Goal: Task Accomplishment & Management: Use online tool/utility

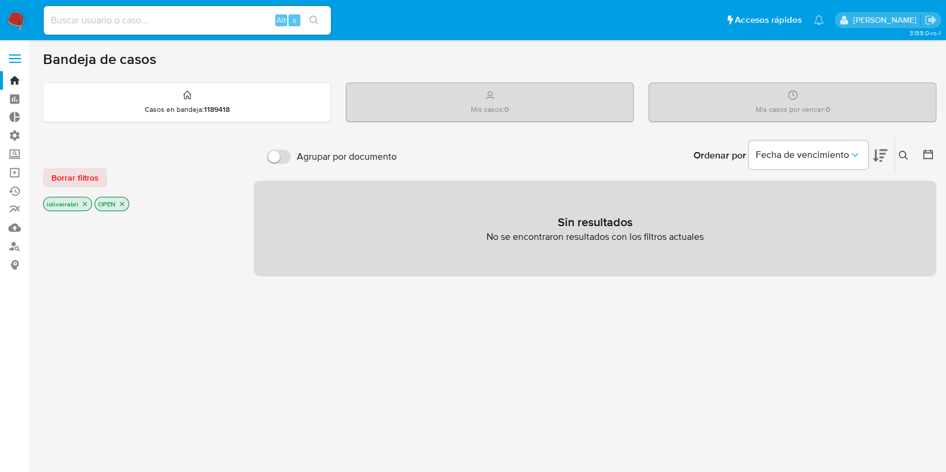
click at [15, 64] on label at bounding box center [15, 58] width 30 height 25
click at [0, 0] on input "checkbox" at bounding box center [0, 0] width 0 height 0
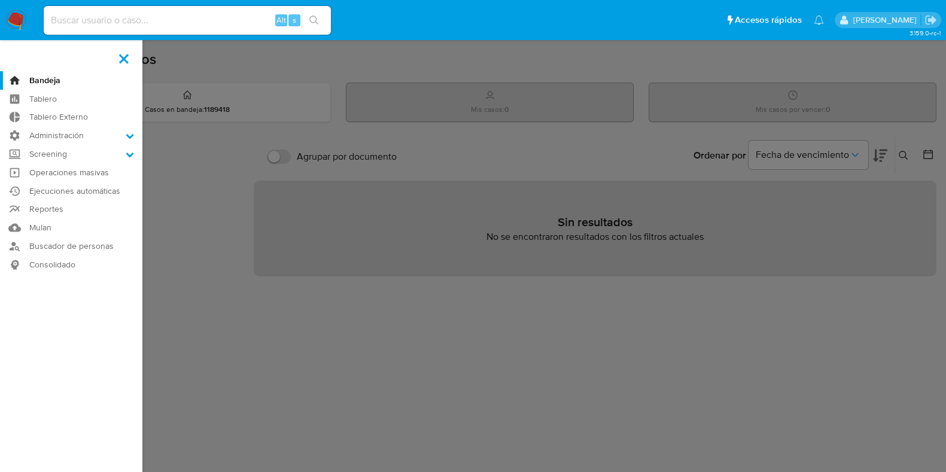
click at [122, 58] on label at bounding box center [124, 58] width 30 height 25
click at [0, 0] on input "checkbox" at bounding box center [0, 0] width 0 height 0
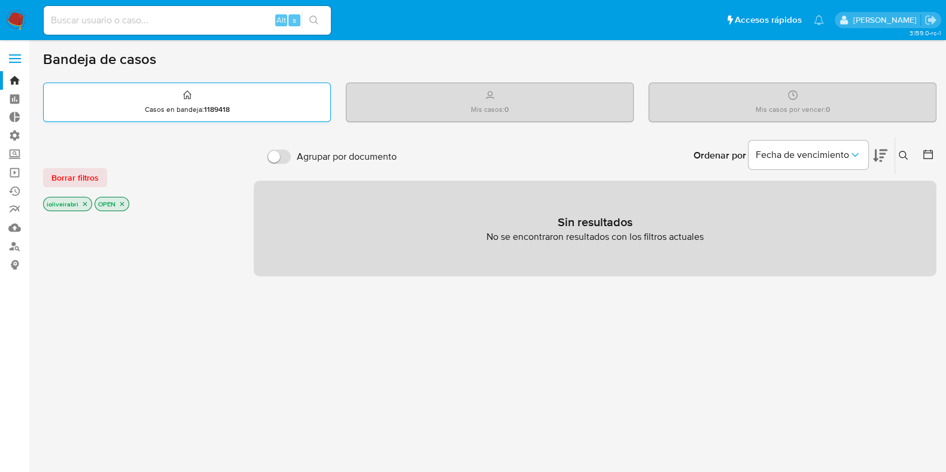
click at [174, 118] on div "Casos en bandeja : 1189418" at bounding box center [187, 102] width 287 height 38
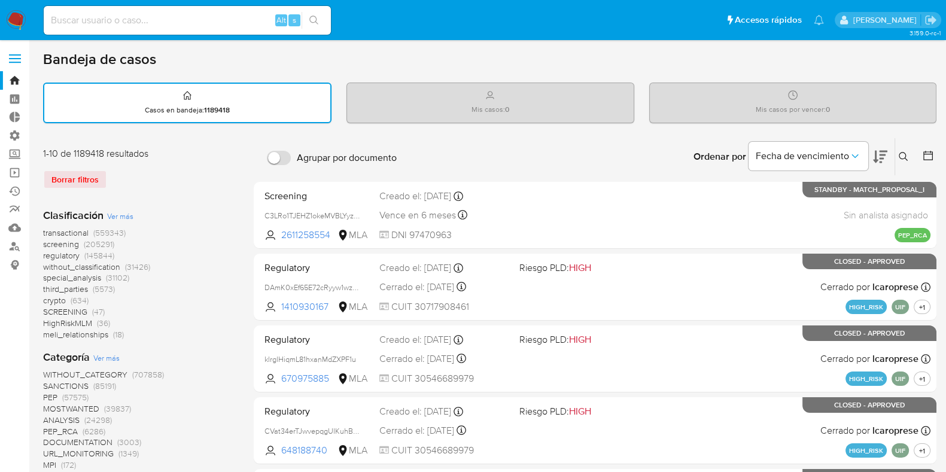
drag, startPoint x: 202, startPoint y: 5, endPoint x: 199, endPoint y: 17, distance: 11.9
click at [201, 13] on div "Alt s" at bounding box center [187, 21] width 287 height 34
click at [199, 17] on input at bounding box center [187, 21] width 287 height 16
type input "CBT"
click at [87, 242] on span "(205291)" at bounding box center [99, 244] width 31 height 12
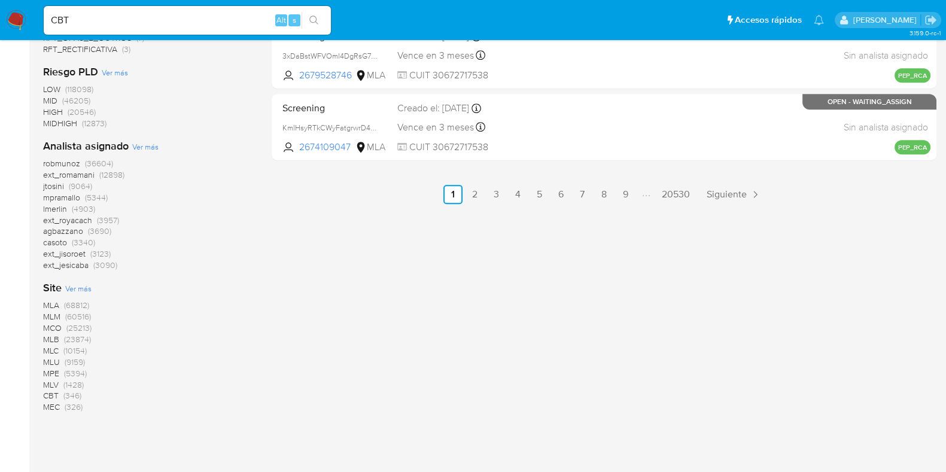
scroll to position [782, 0]
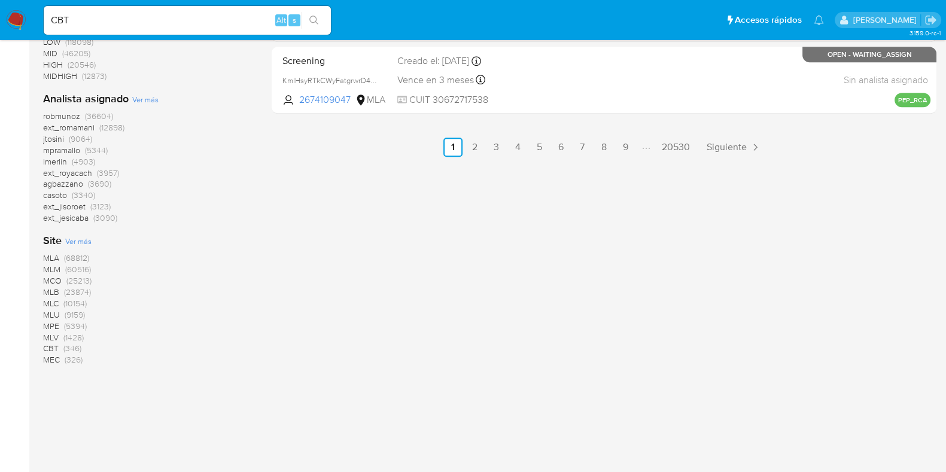
click at [54, 346] on span "CBT" at bounding box center [51, 348] width 16 height 12
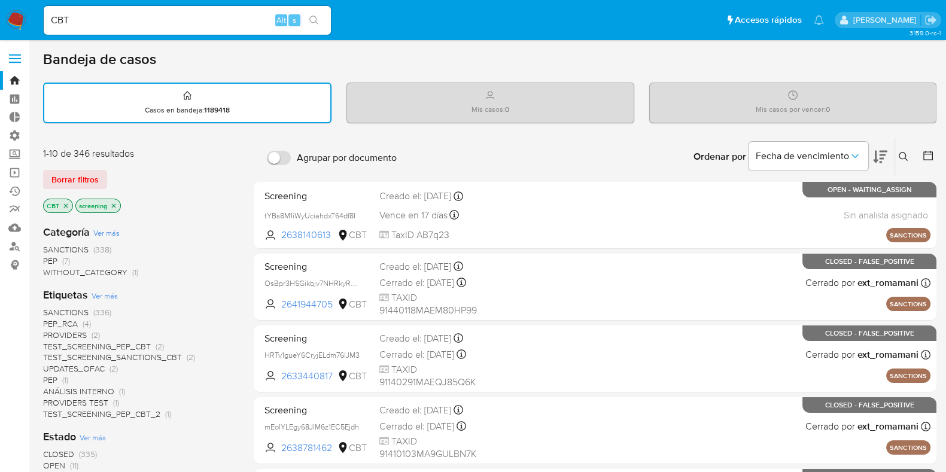
click at [61, 256] on span "PEP (7)" at bounding box center [56, 261] width 27 height 11
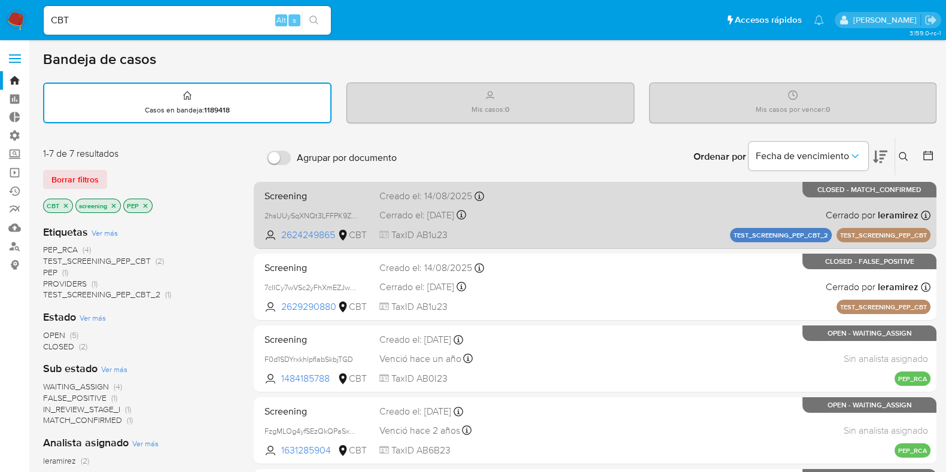
click at [619, 220] on div "Screening 2hsUUySqXNQt3LFFPK9ZNHKw 2624249865 CBT Creado el: 14/08/2025 Creado …" at bounding box center [595, 215] width 671 height 60
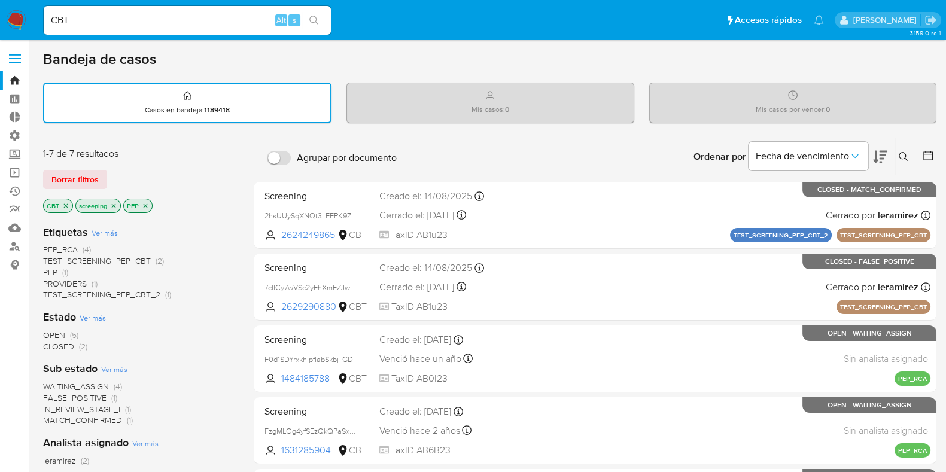
click at [142, 202] on icon "close-filter" at bounding box center [145, 205] width 7 height 7
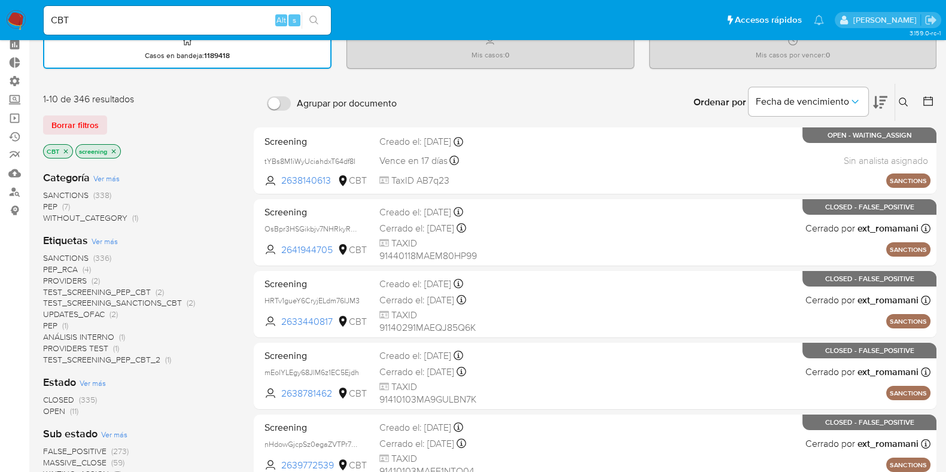
scroll to position [74, 0]
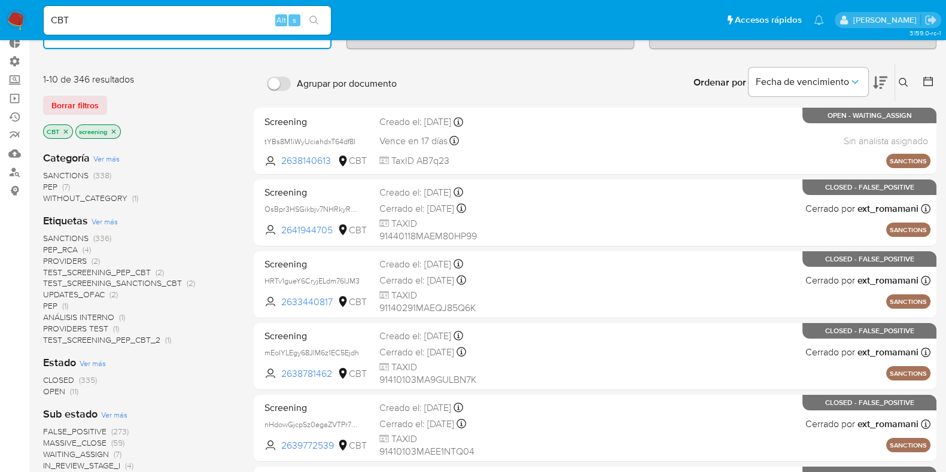
click at [100, 169] on span "(338)" at bounding box center [102, 175] width 18 height 12
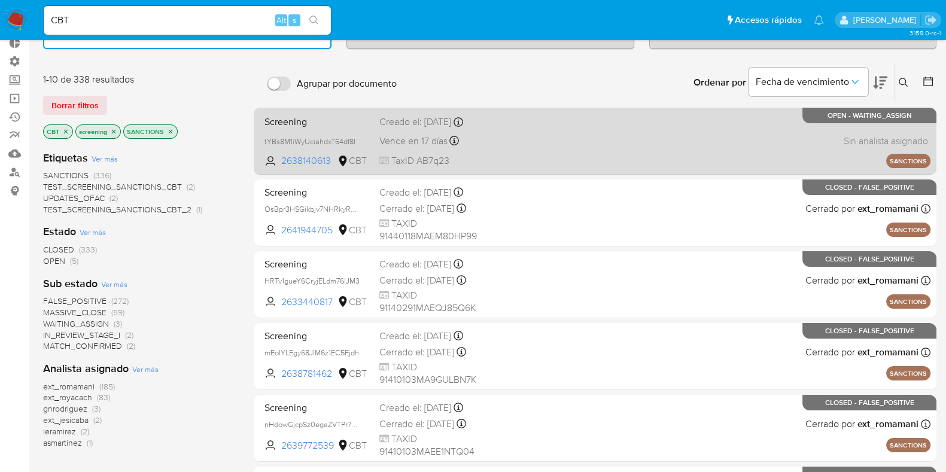
click at [646, 148] on div "Screening tYBs8M1iWyUciahdxT64df8I 2638140613 CBT Creado el: 21/08/2025 Creado …" at bounding box center [595, 141] width 671 height 60
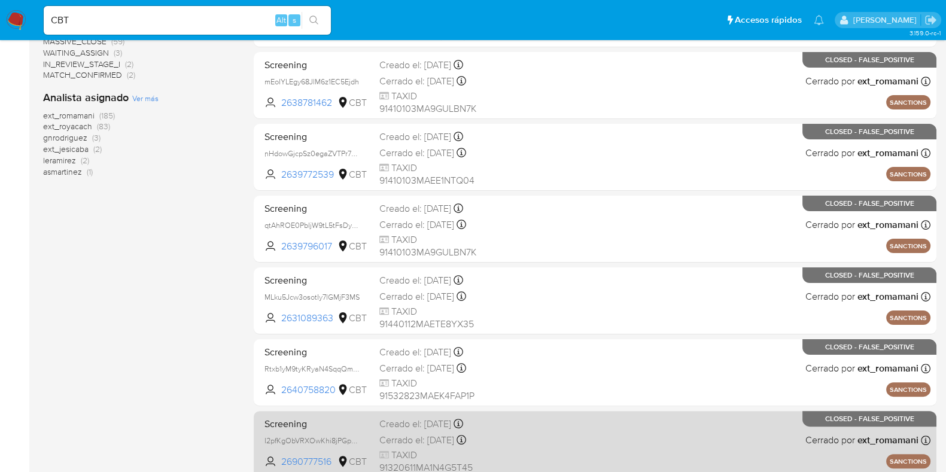
scroll to position [515, 0]
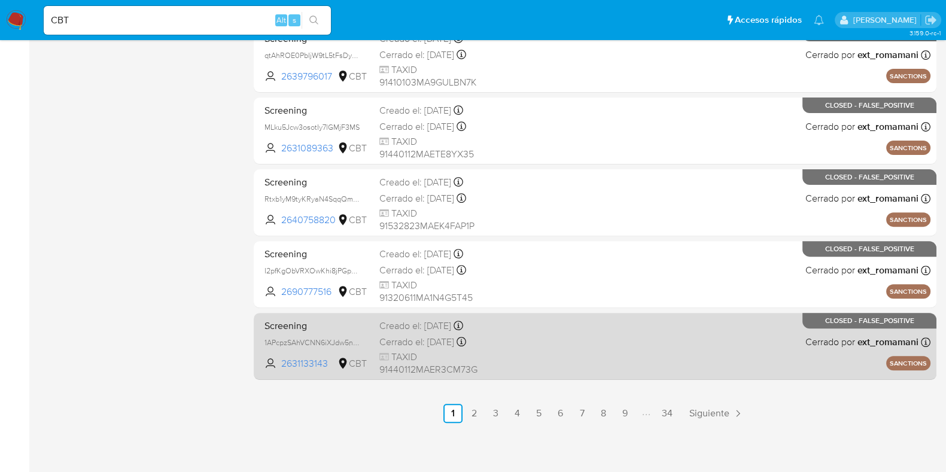
click at [602, 344] on div "Screening 1APcpzSAhVCNN6iXJdw5nGmt 2631133143 CBT Creado el: 13/09/2025 Creado …" at bounding box center [595, 346] width 671 height 60
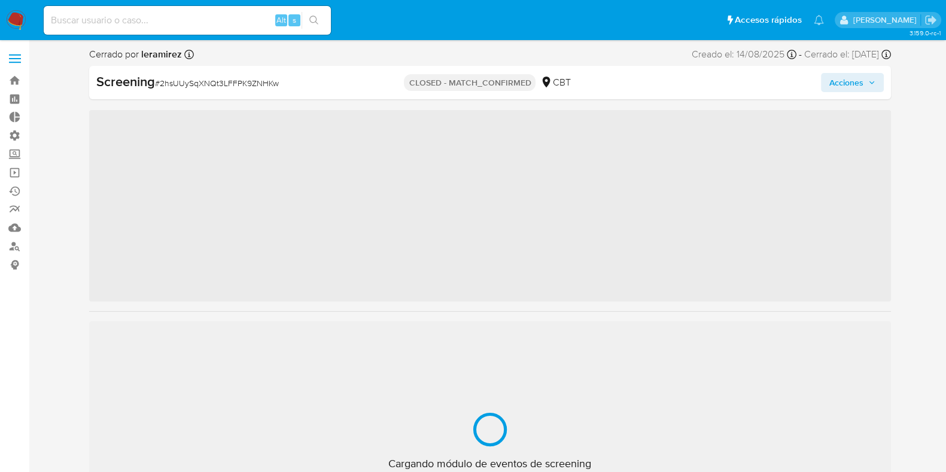
scroll to position [476, 0]
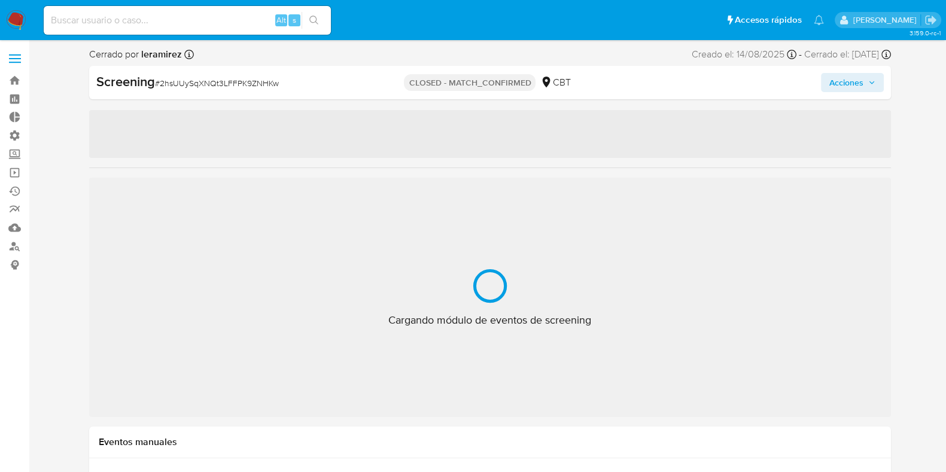
select select "10"
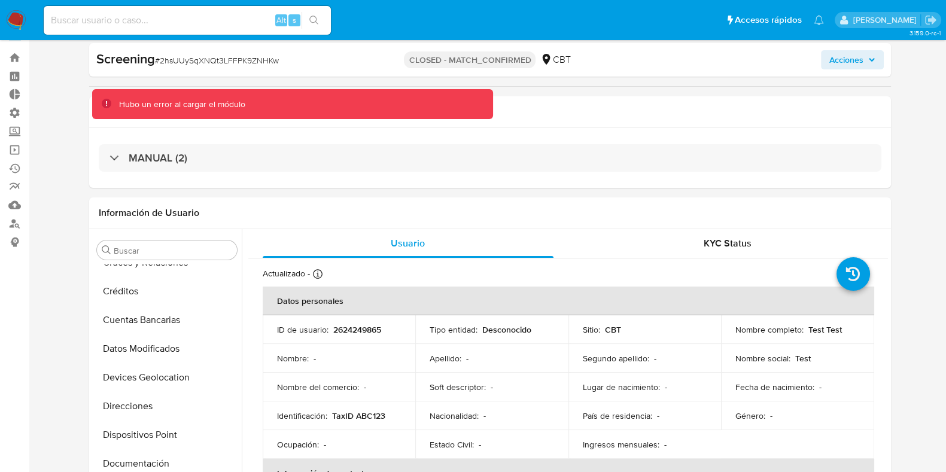
scroll to position [0, 0]
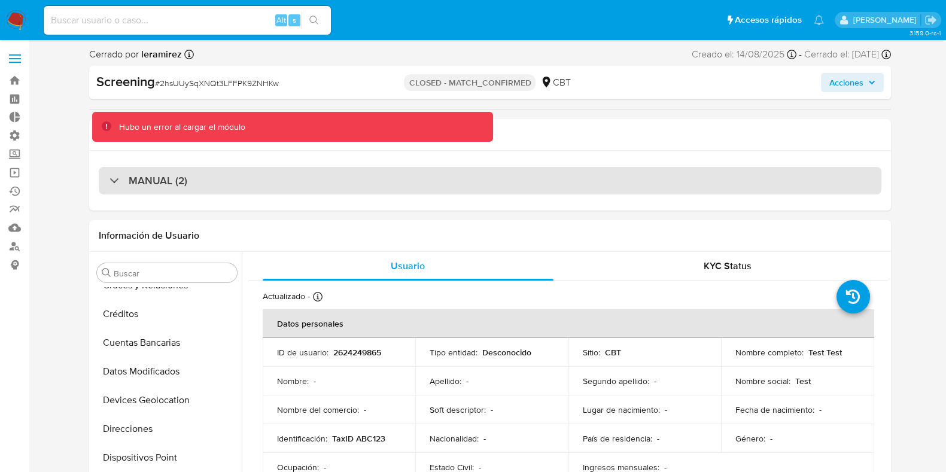
drag, startPoint x: 278, startPoint y: 163, endPoint x: 278, endPoint y: 174, distance: 10.8
click at [278, 166] on div "MANUAL (2)" at bounding box center [490, 181] width 802 height 60
click at [278, 175] on div "MANUAL (2)" at bounding box center [490, 181] width 783 height 28
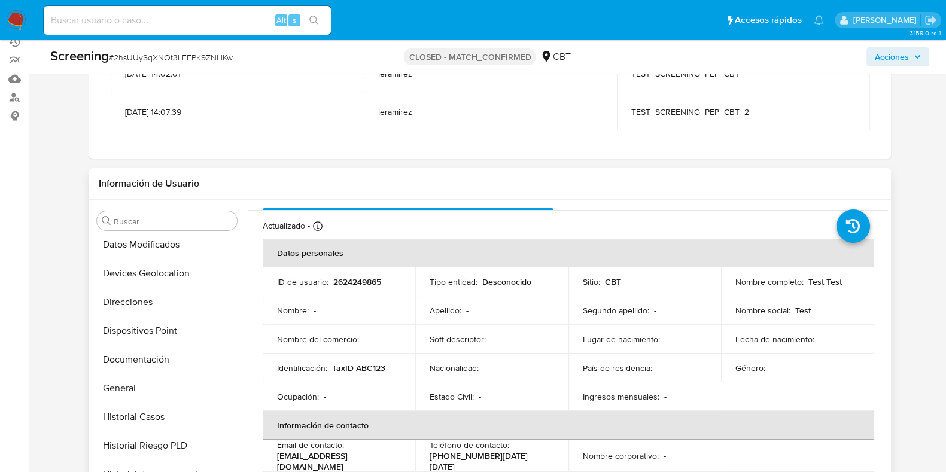
scroll to position [74, 0]
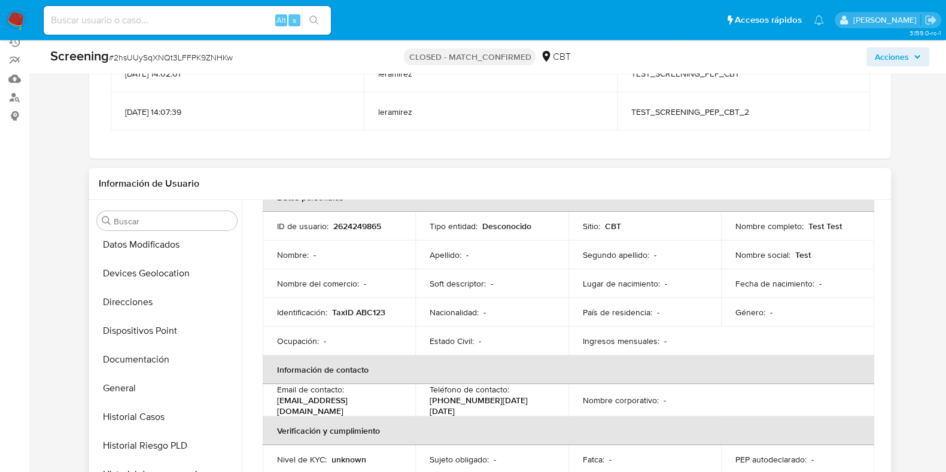
click at [362, 226] on p "2624249865" at bounding box center [357, 226] width 48 height 11
copy p "2624249865"
click at [215, 29] on div "Alt s" at bounding box center [187, 20] width 287 height 29
click at [220, 22] on input at bounding box center [187, 21] width 287 height 16
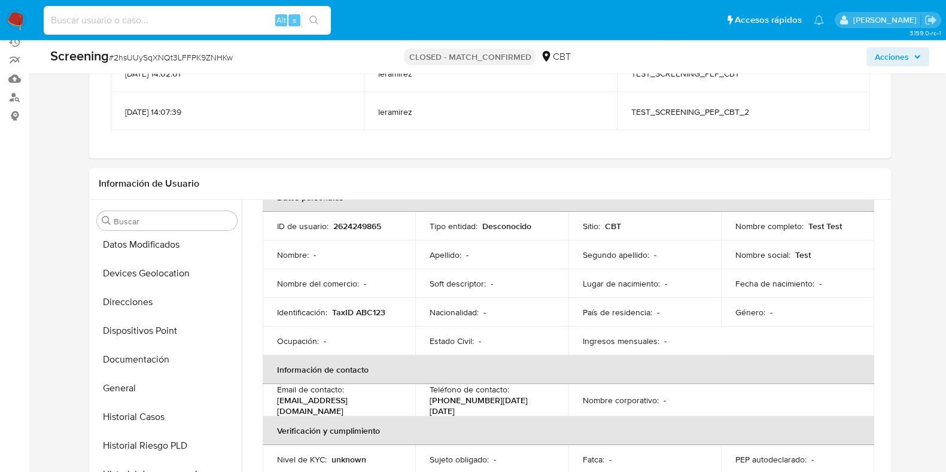
paste input "2624249865"
type input "2624249865"
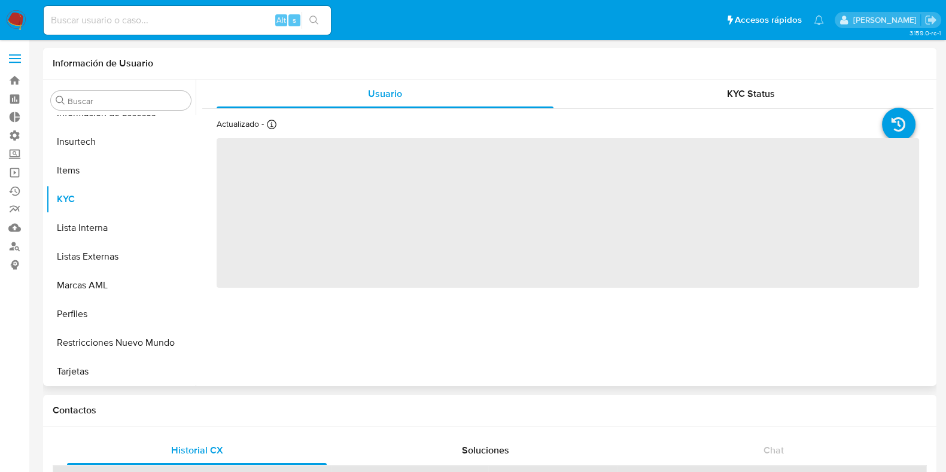
scroll to position [476, 0]
select select "10"
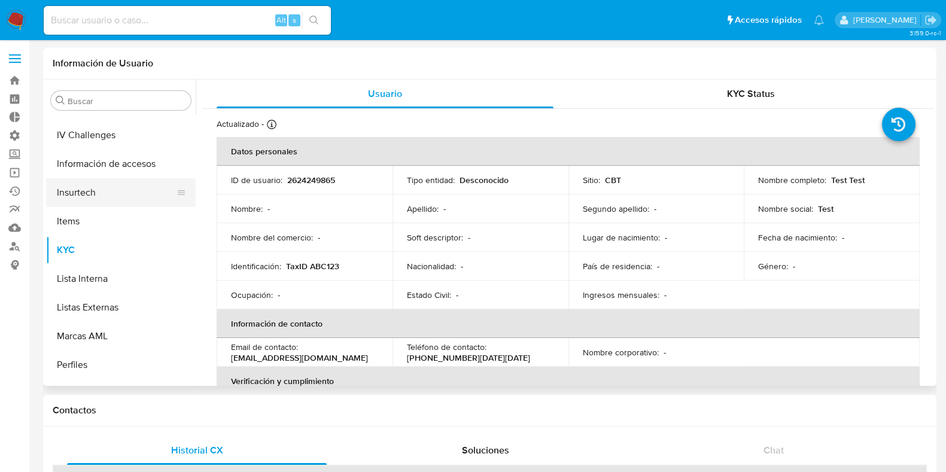
scroll to position [402, 0]
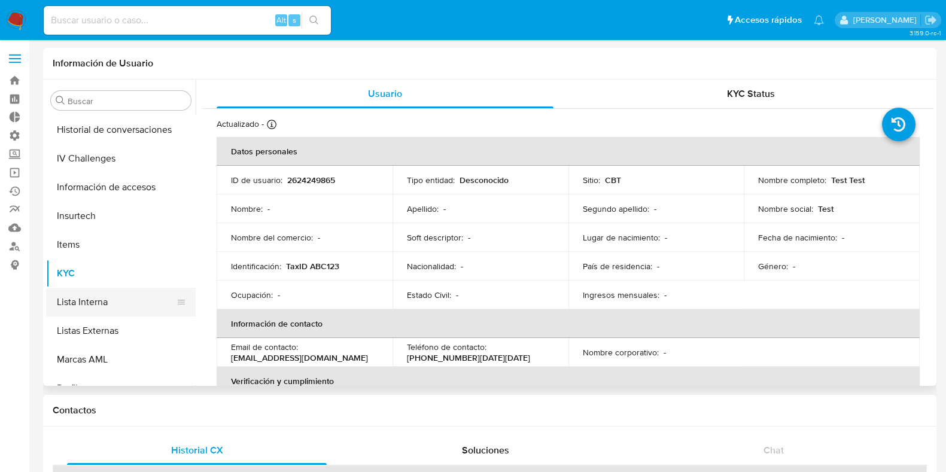
click at [84, 314] on button "Lista Interna" at bounding box center [116, 302] width 140 height 29
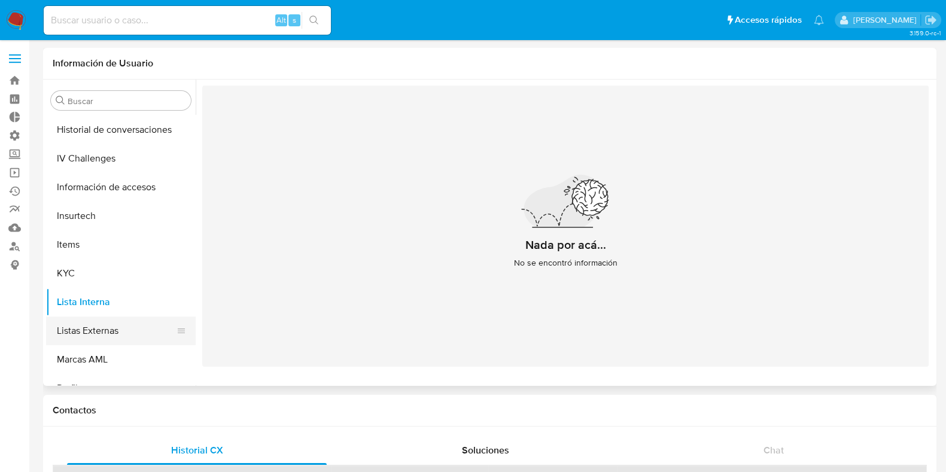
click at [66, 329] on button "Listas Externas" at bounding box center [116, 331] width 140 height 29
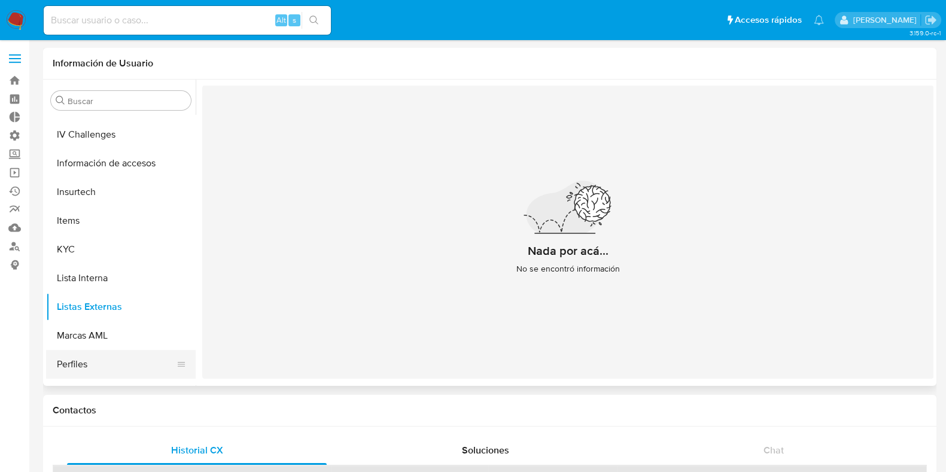
scroll to position [402, 0]
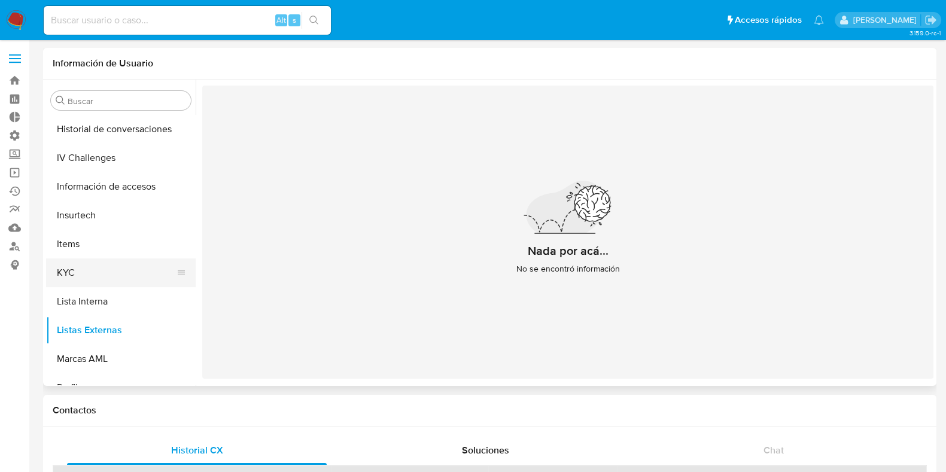
click at [95, 274] on button "KYC" at bounding box center [116, 273] width 140 height 29
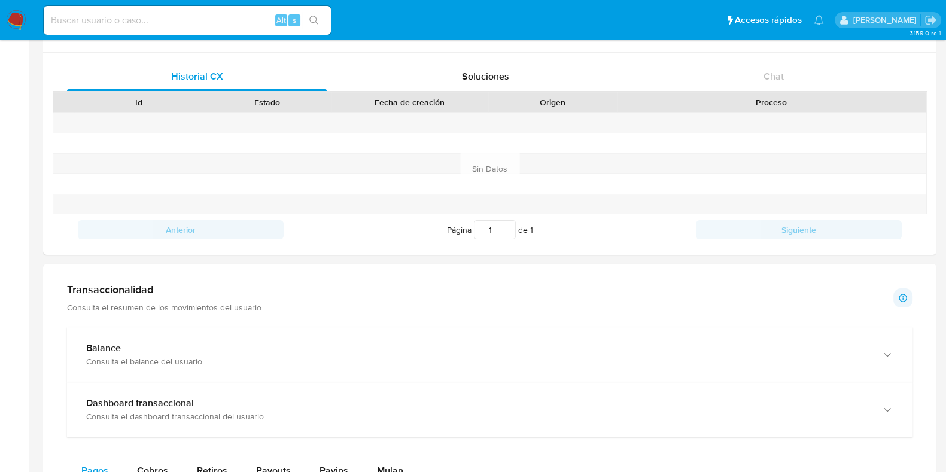
scroll to position [0, 0]
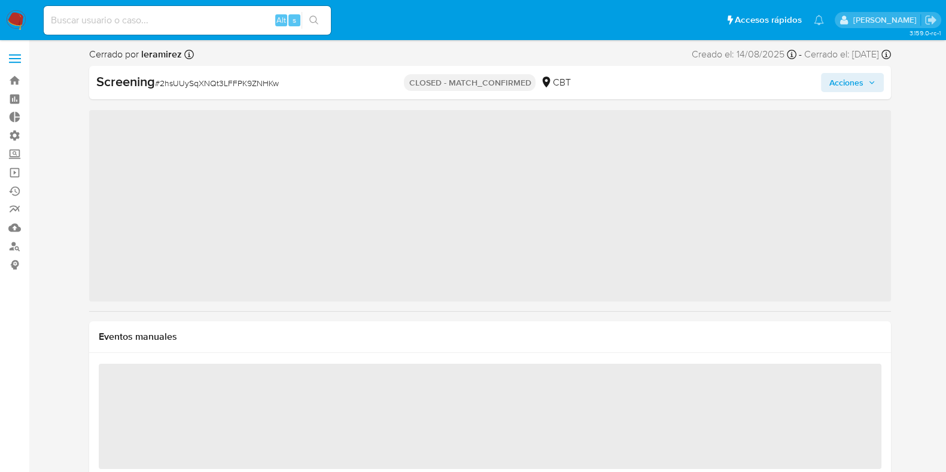
scroll to position [476, 0]
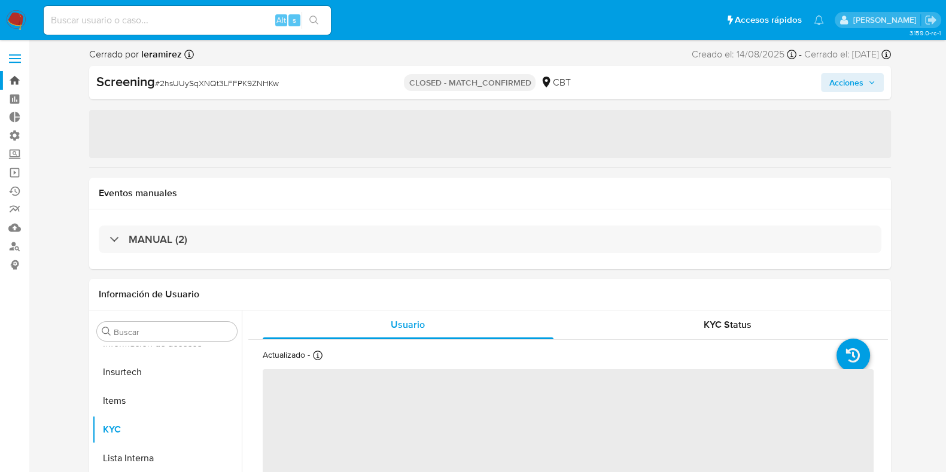
select select "10"
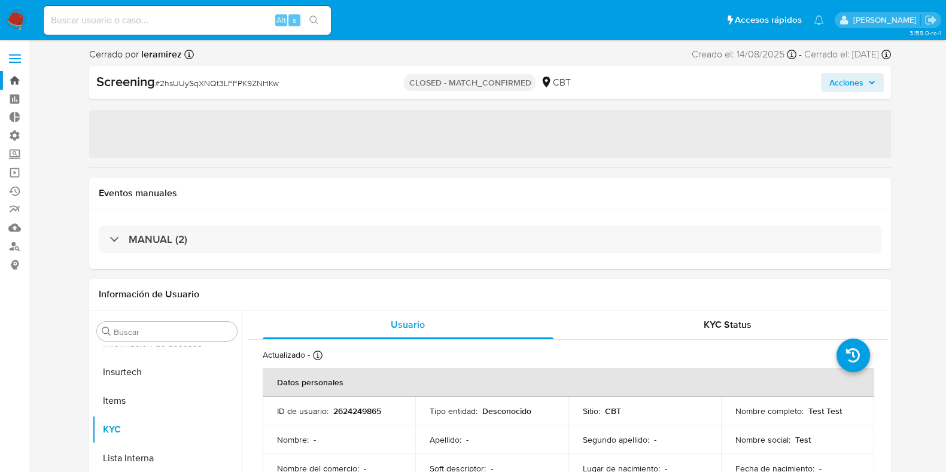
click at [14, 75] on link "Bandeja" at bounding box center [71, 80] width 142 height 19
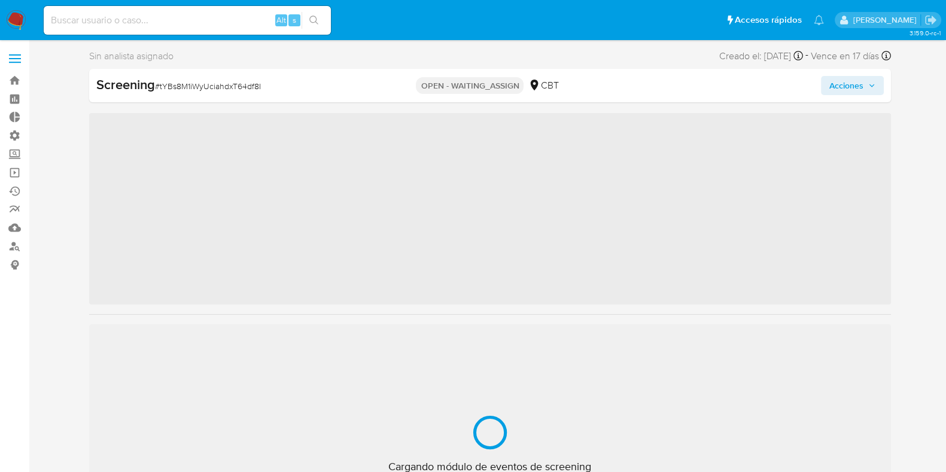
scroll to position [476, 0]
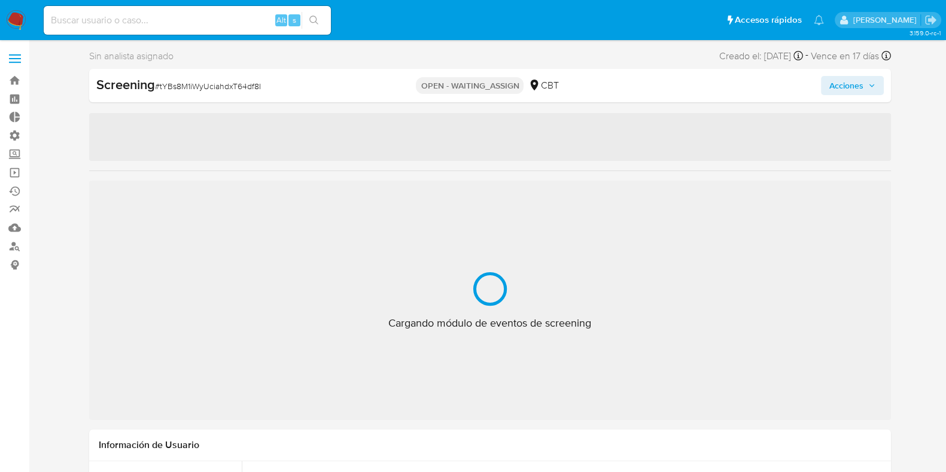
select select "10"
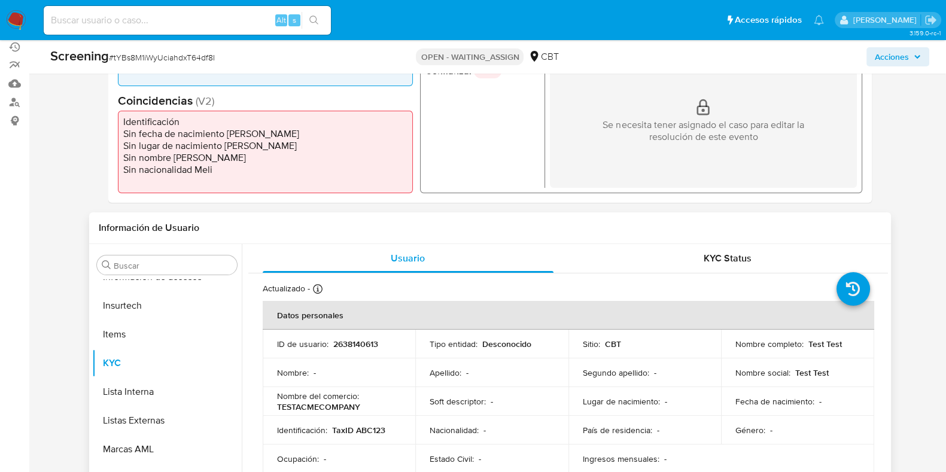
scroll to position [0, 0]
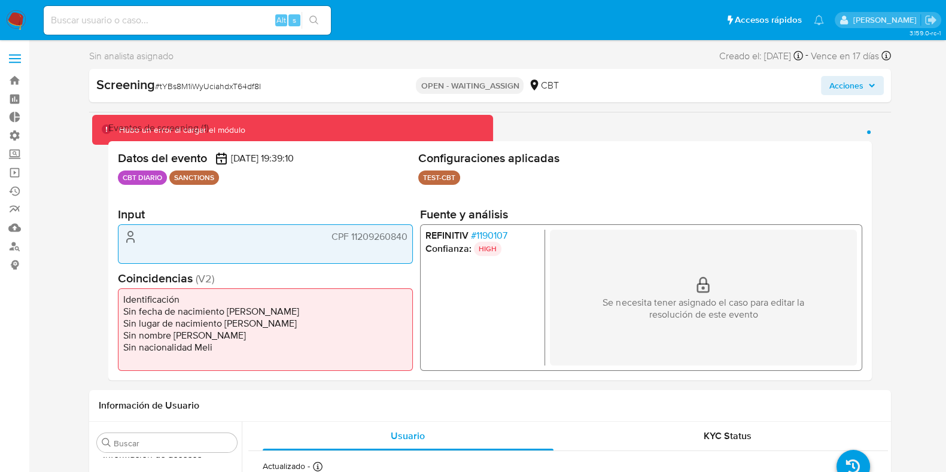
drag, startPoint x: 206, startPoint y: 133, endPoint x: 280, endPoint y: 123, distance: 74.8
click at [280, 123] on div "Eventos de screening (1) Página 1" at bounding box center [490, 128] width 764 height 12
click at [279, 122] on div "Eventos de screening (1) Página 1" at bounding box center [490, 128] width 764 height 12
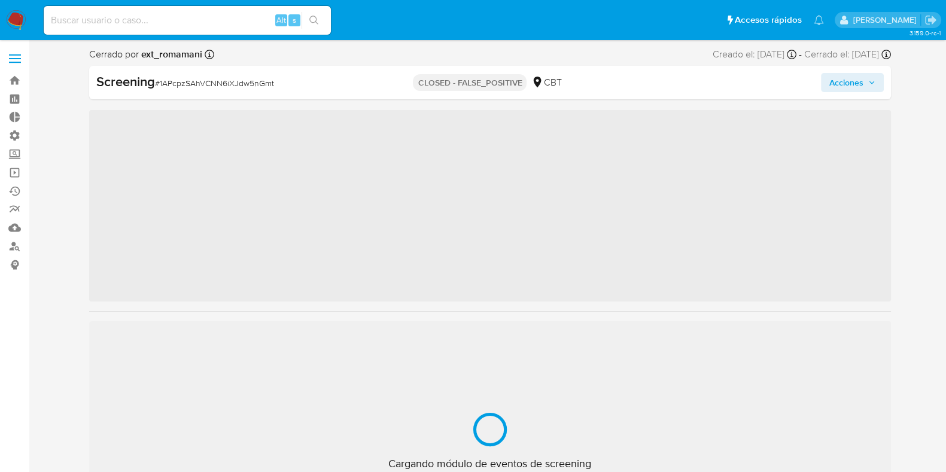
scroll to position [476, 0]
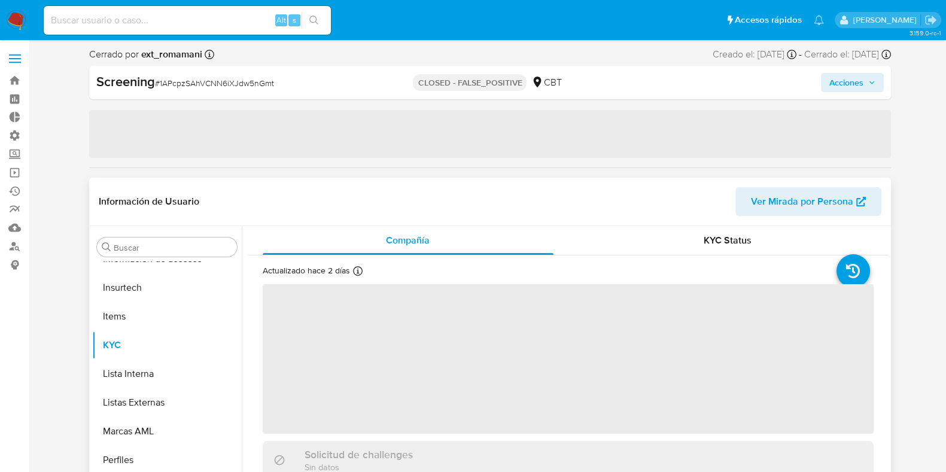
select select "10"
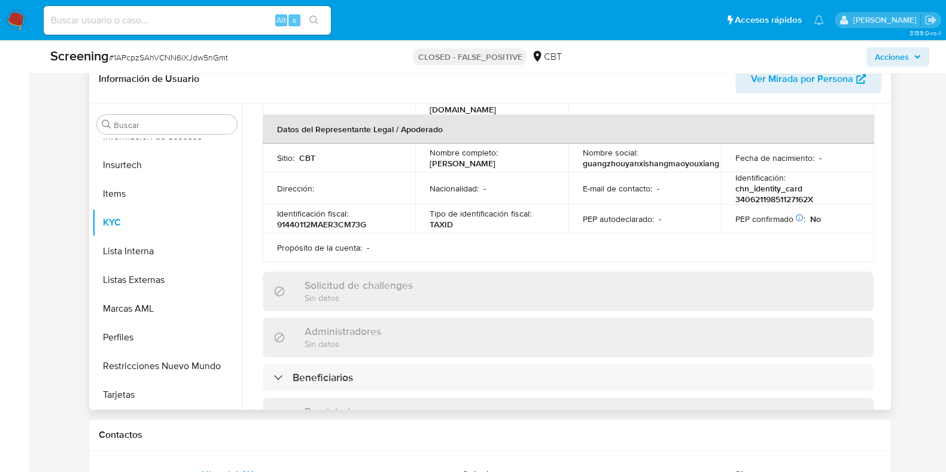
scroll to position [385, 0]
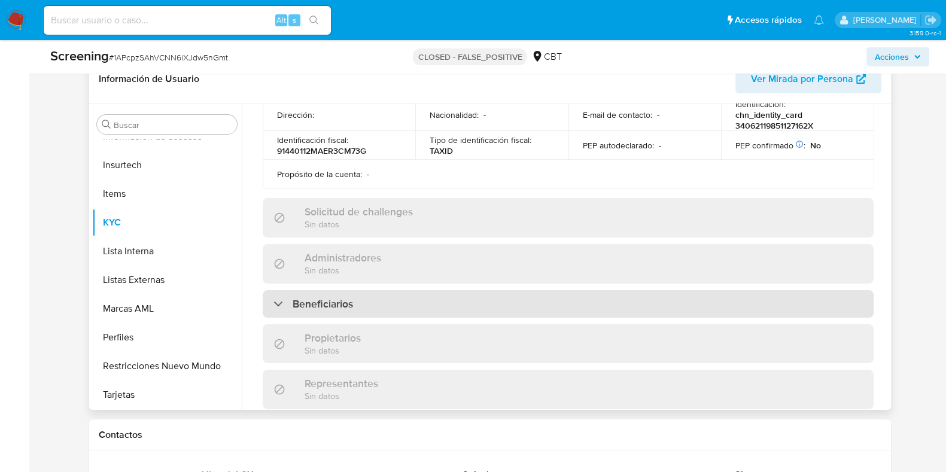
click at [335, 290] on div "Beneficiarios" at bounding box center [568, 304] width 611 height 28
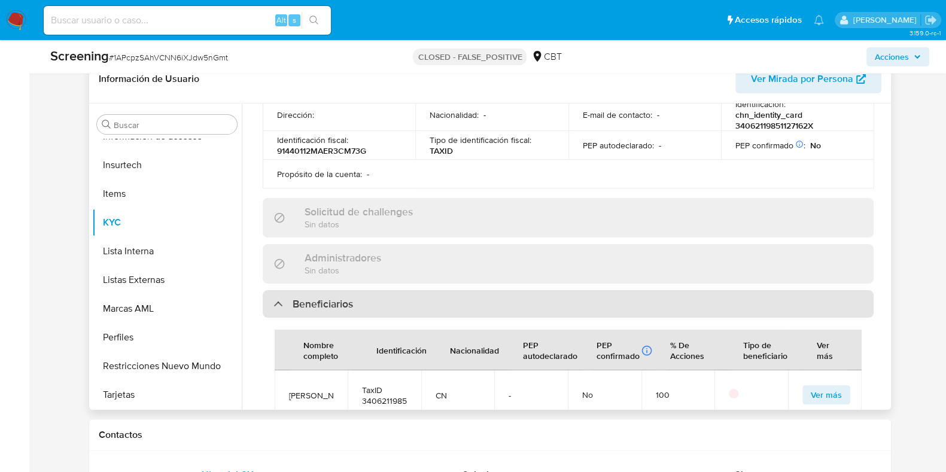
click at [338, 297] on h3 "Beneficiarios" at bounding box center [323, 303] width 60 height 13
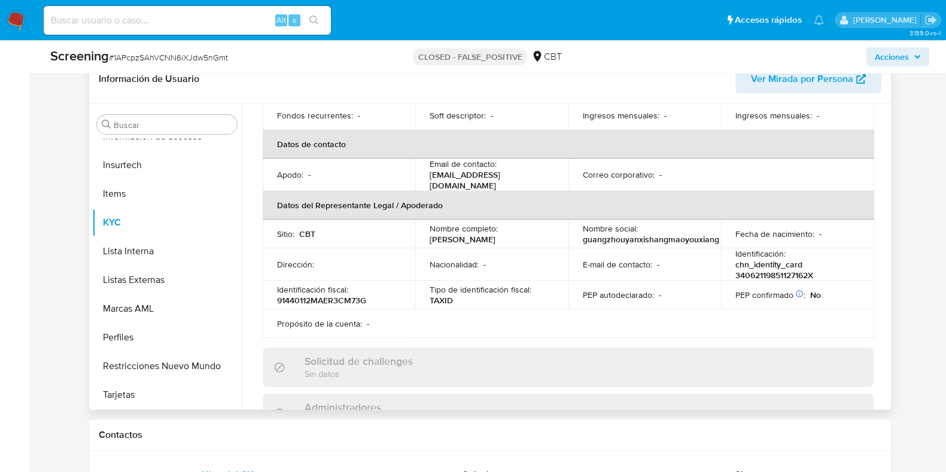
scroll to position [0, 0]
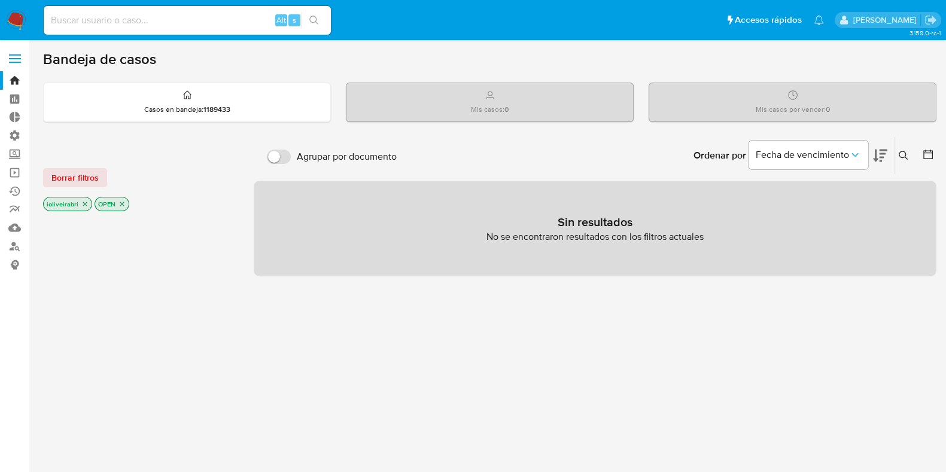
click at [24, 56] on label at bounding box center [15, 58] width 30 height 25
click at [0, 0] on input "checkbox" at bounding box center [0, 0] width 0 height 0
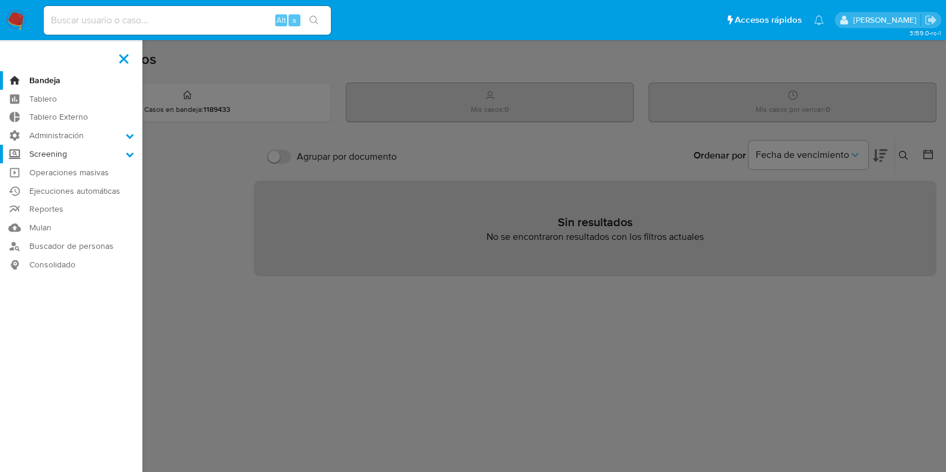
click at [84, 151] on label "Screening" at bounding box center [71, 154] width 142 height 19
click at [0, 0] on input "Screening" at bounding box center [0, 0] width 0 height 0
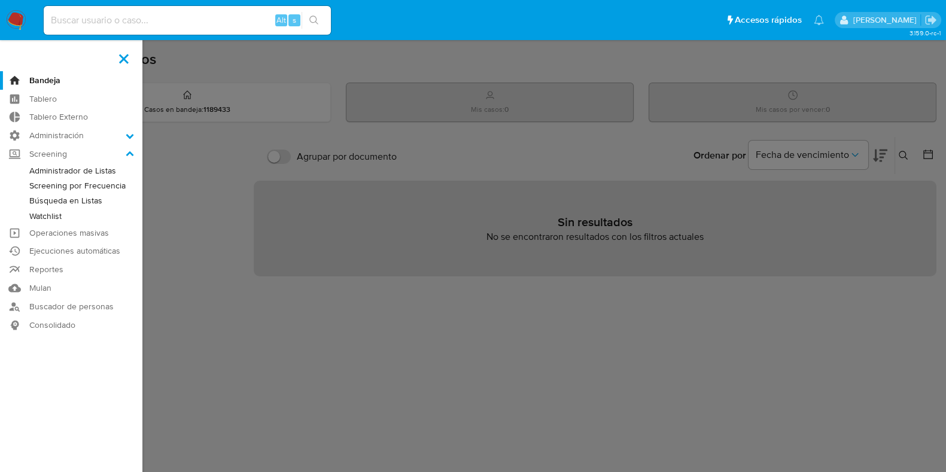
click at [105, 186] on link "Screening por Frecuencia" at bounding box center [71, 185] width 142 height 15
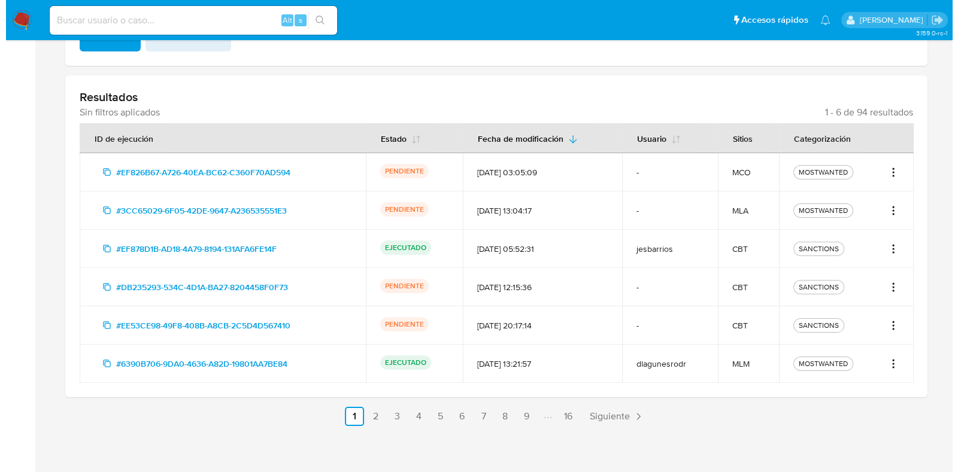
scroll to position [243, 0]
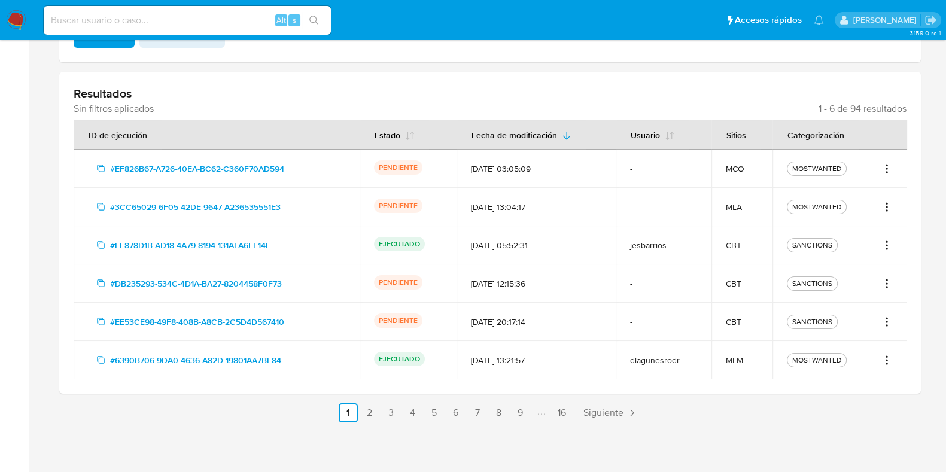
click at [245, 164] on span "#EF826B67-A726-40EA-BC62-C360F70AD594" at bounding box center [197, 168] width 174 height 19
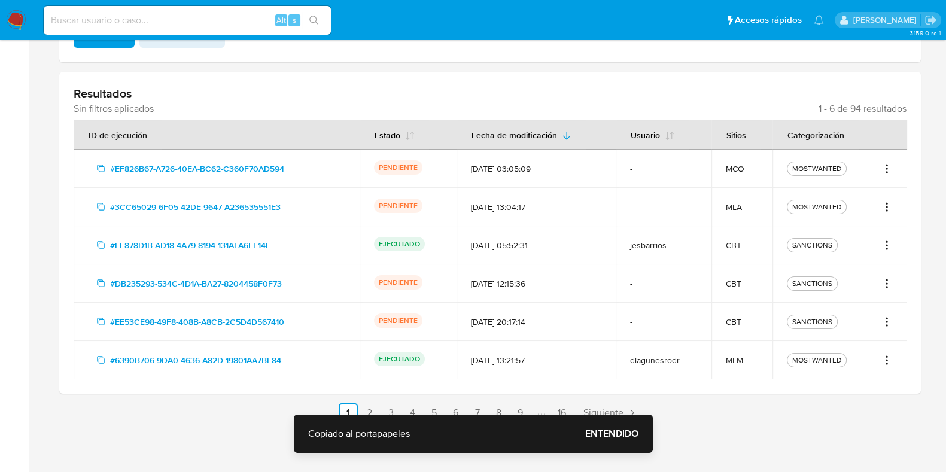
drag, startPoint x: 888, startPoint y: 152, endPoint x: 889, endPoint y: 159, distance: 7.3
click at [888, 154] on td "MOSTWANTED" at bounding box center [840, 169] width 135 height 38
click at [889, 160] on td "MOSTWANTED" at bounding box center [840, 169] width 135 height 38
click at [889, 166] on icon "Acciones" at bounding box center [887, 169] width 12 height 14
click at [858, 195] on button "Ver detalles" at bounding box center [848, 195] width 90 height 29
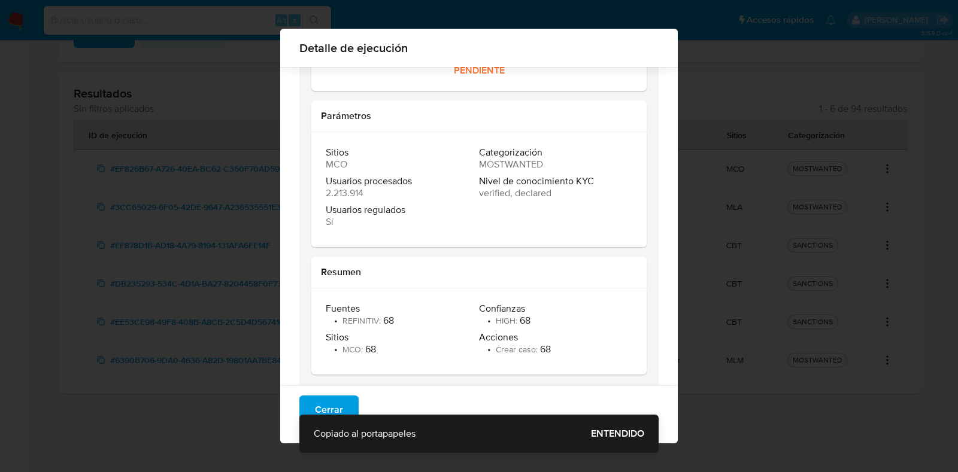
scroll to position [84, 0]
click at [328, 397] on span "Cerrar" at bounding box center [329, 410] width 28 height 26
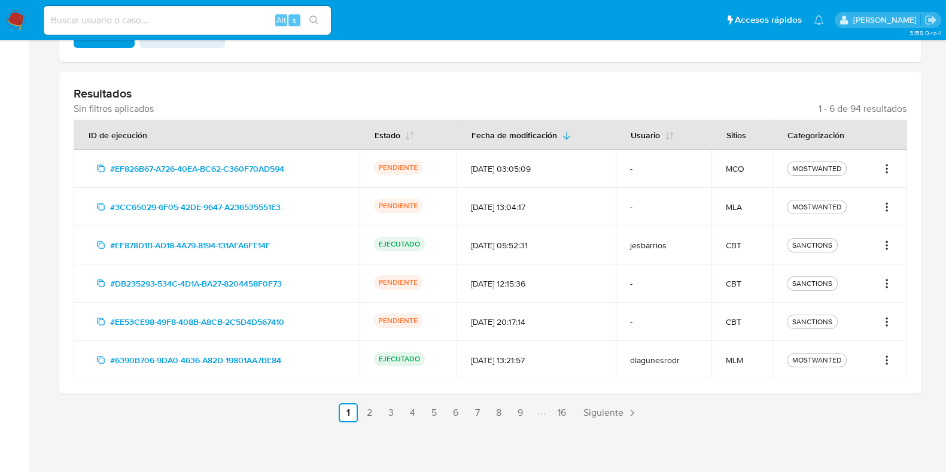
drag, startPoint x: 730, startPoint y: 171, endPoint x: 768, endPoint y: 172, distance: 37.7
click at [772, 172] on td "MCO" at bounding box center [742, 169] width 61 height 38
click at [712, 175] on td "MCO" at bounding box center [742, 169] width 61 height 38
click at [888, 206] on icon "Acciones" at bounding box center [887, 207] width 12 height 14
click at [855, 232] on button "Ver detalles" at bounding box center [848, 233] width 90 height 29
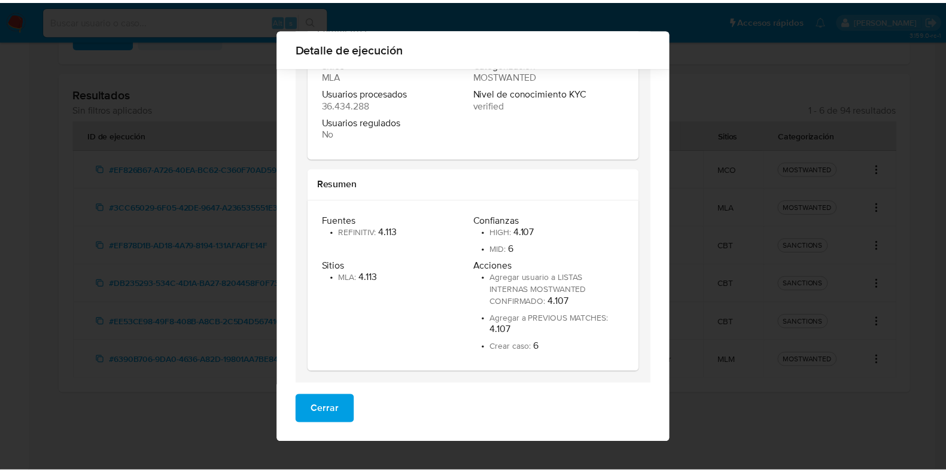
scroll to position [181, 0]
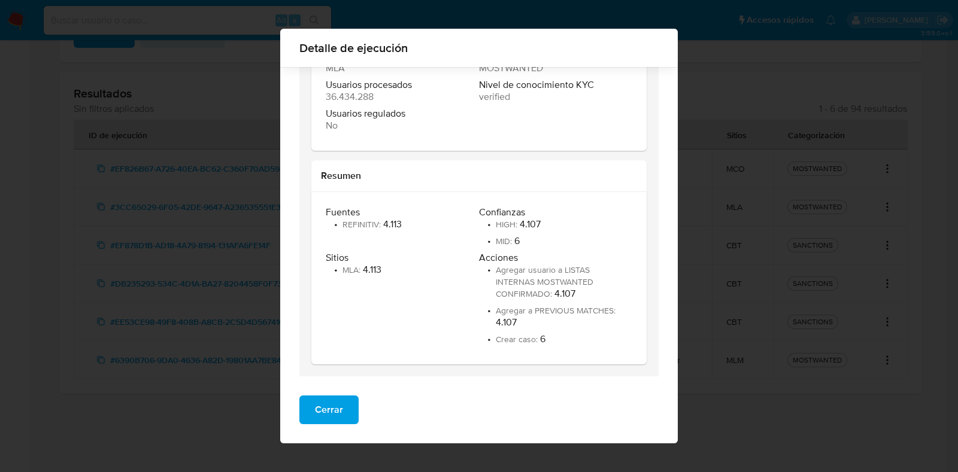
drag, startPoint x: 327, startPoint y: 400, endPoint x: 345, endPoint y: 388, distance: 21.8
click at [336, 396] on button "Cerrar" at bounding box center [328, 410] width 59 height 29
